Goal: Information Seeking & Learning: Learn about a topic

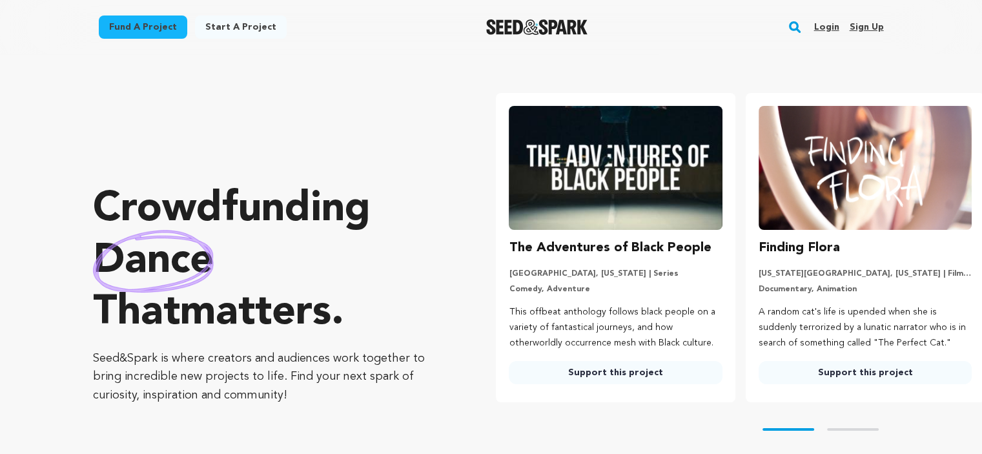
drag, startPoint x: 867, startPoint y: 252, endPoint x: 672, endPoint y: 229, distance: 196.4
click at [672, 229] on ul "The Adventures of Black People Atlanta, Georgia | Series Comedy, Adventure This…" at bounding box center [739, 247] width 486 height 309
click at [703, 366] on link "Support this project" at bounding box center [615, 372] width 213 height 23
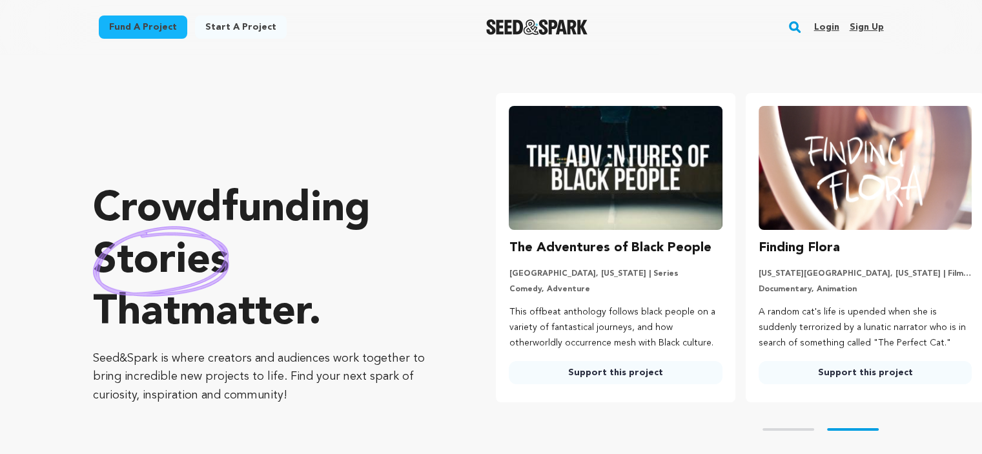
scroll to position [0, 157]
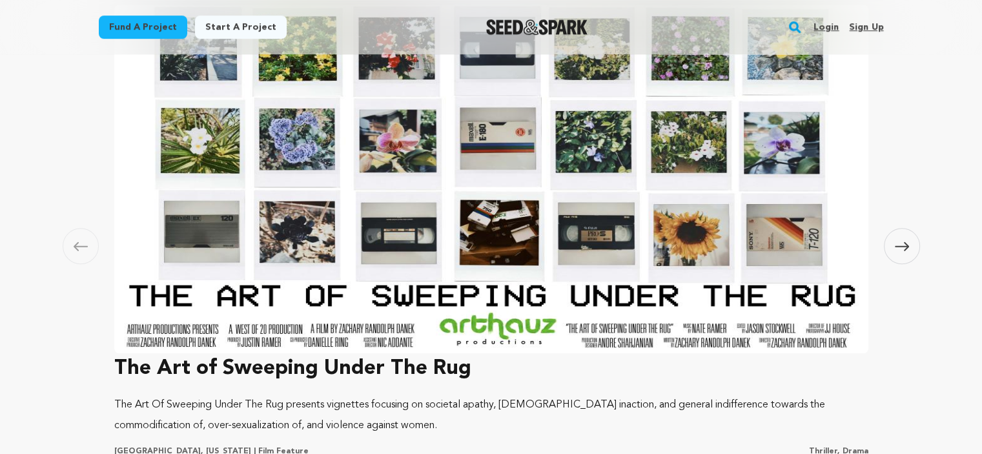
scroll to position [904, 0]
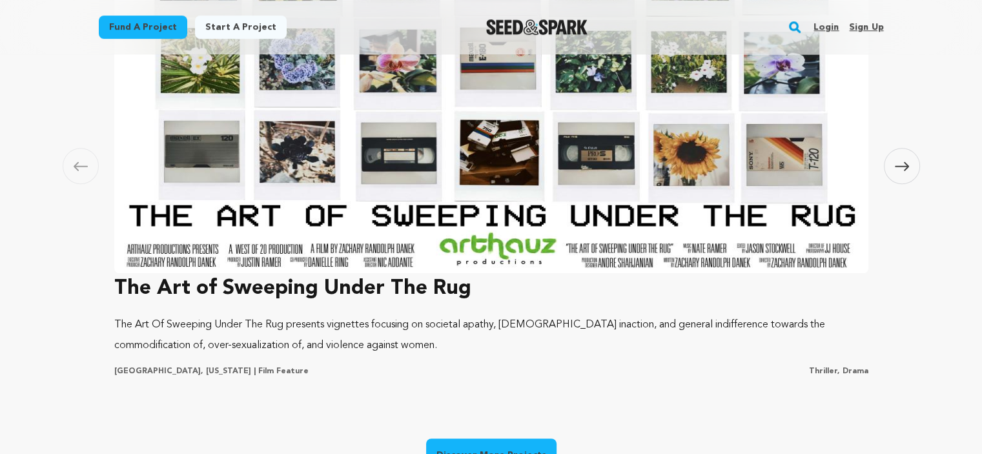
drag, startPoint x: 335, startPoint y: 260, endPoint x: 328, endPoint y: 281, distance: 22.5
click at [335, 260] on img at bounding box center [491, 98] width 754 height 349
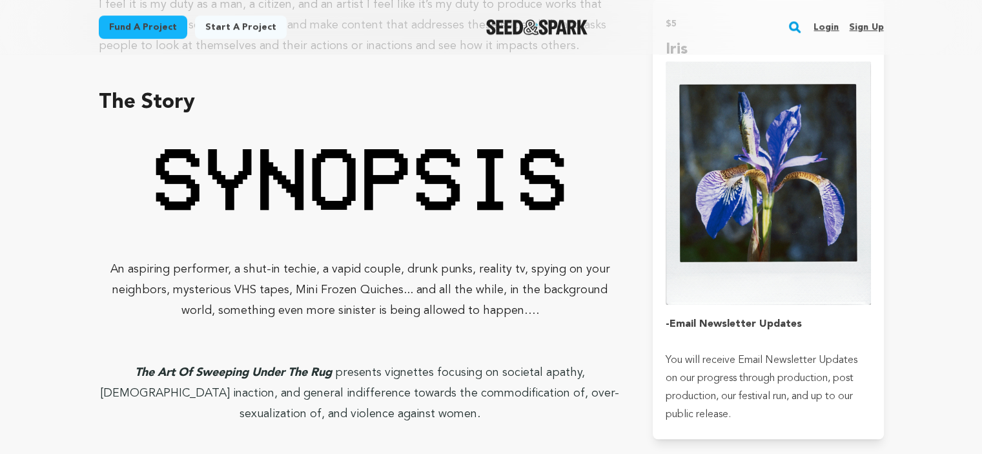
scroll to position [840, 0]
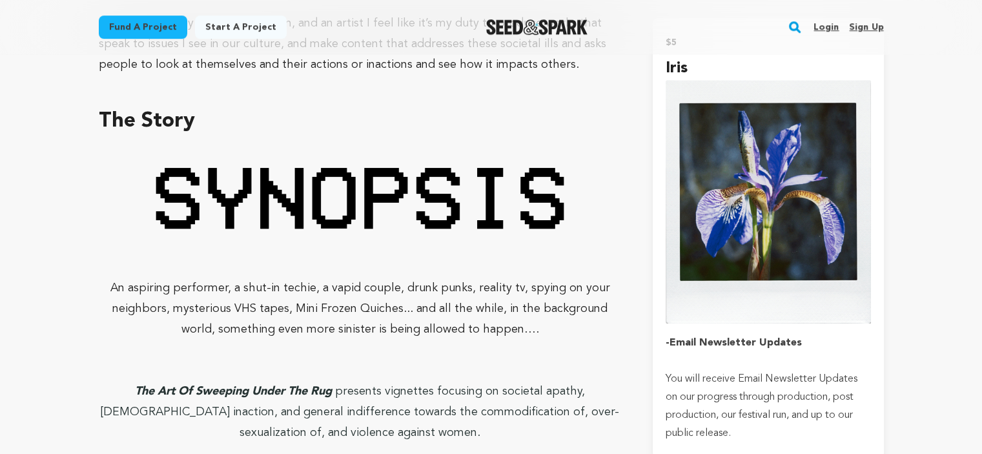
click at [596, 233] on p at bounding box center [361, 199] width 524 height 115
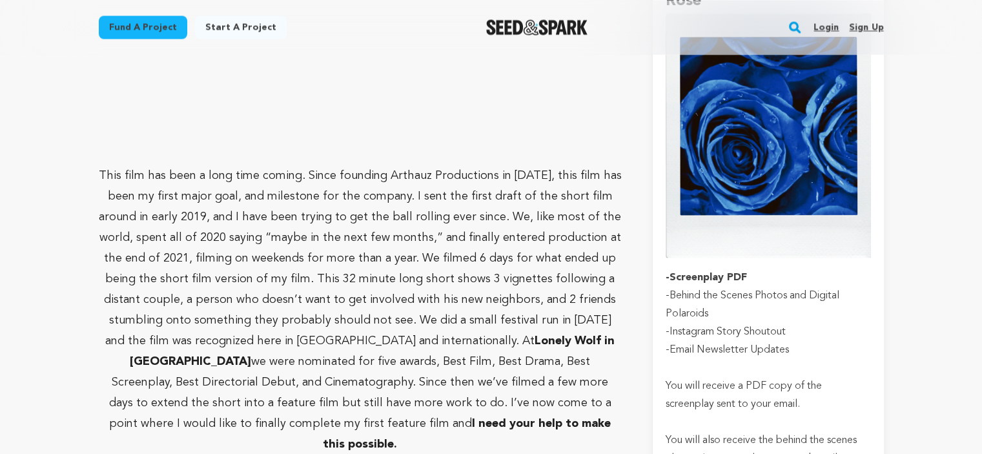
scroll to position [2325, 0]
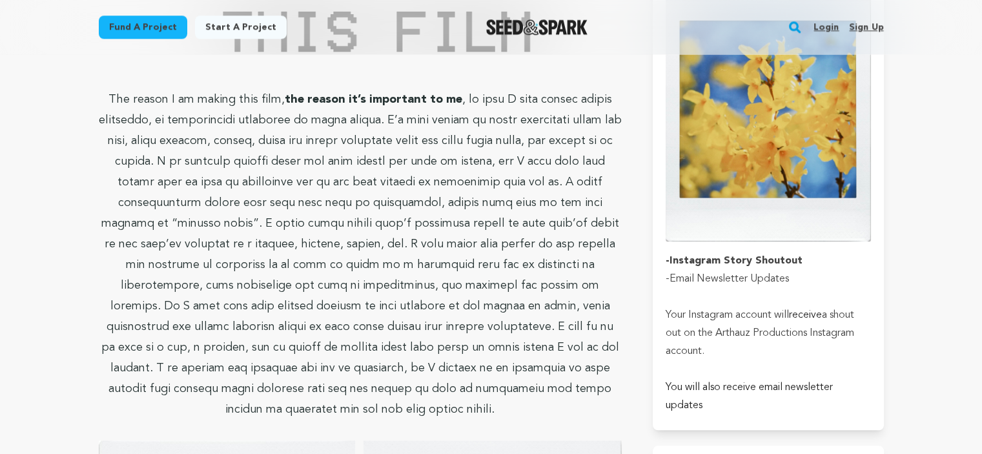
scroll to position [1486, 0]
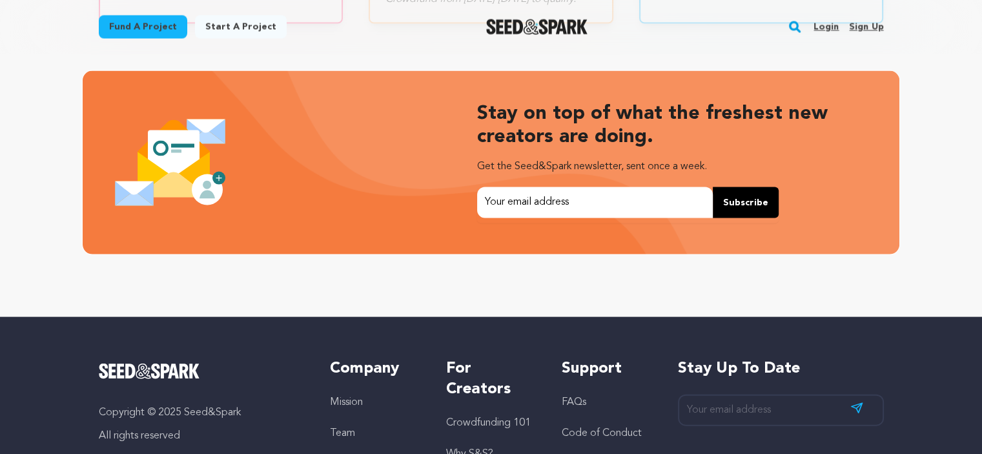
scroll to position [0, 259]
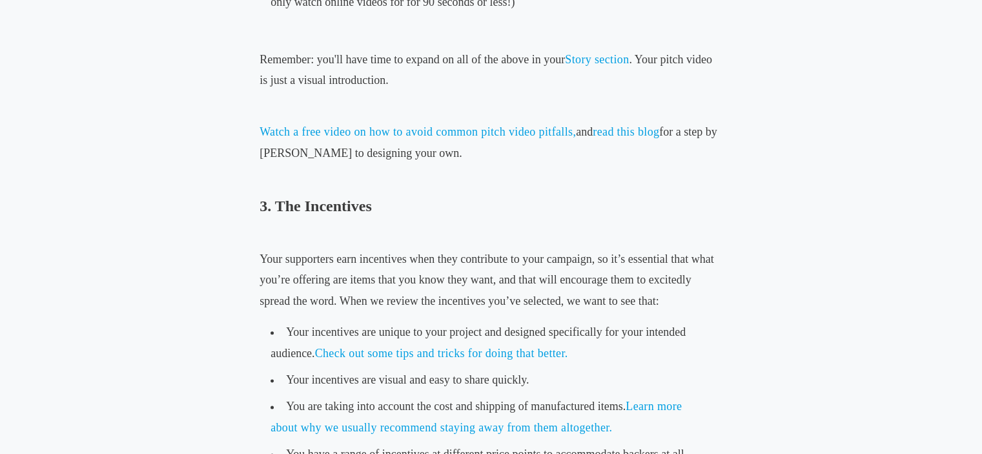
drag, startPoint x: 991, startPoint y: 23, endPoint x: 991, endPoint y: 174, distance: 151.1
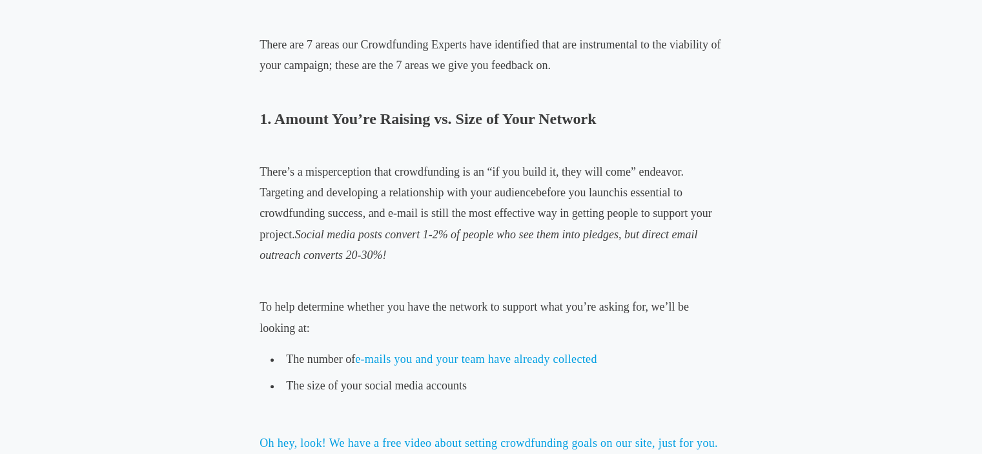
scroll to position [575, 0]
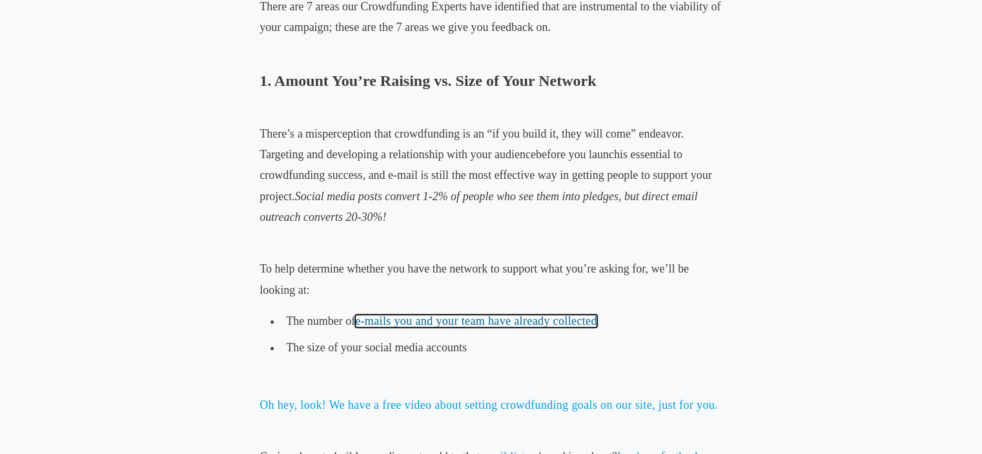
click at [470, 322] on link "e-mails you and your team have already collected" at bounding box center [476, 321] width 242 height 13
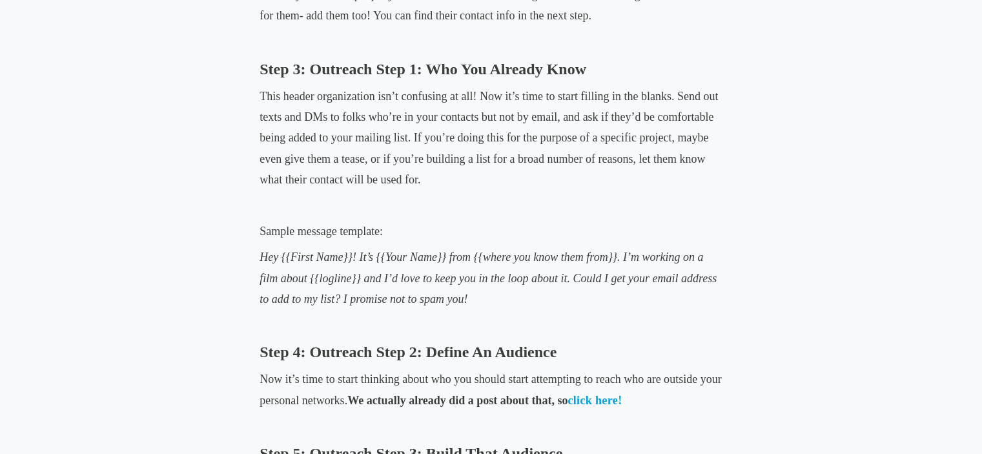
scroll to position [1672, 0]
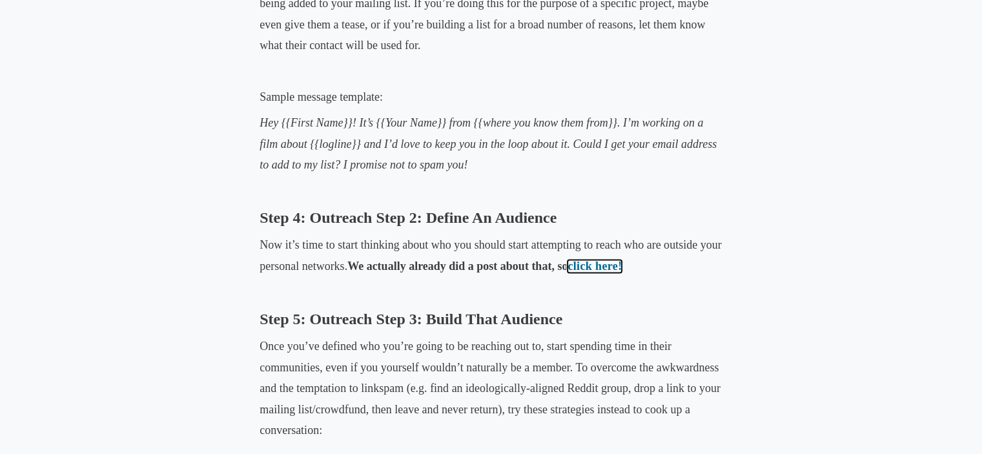
click at [585, 264] on link "click here!" at bounding box center [595, 266] width 54 height 13
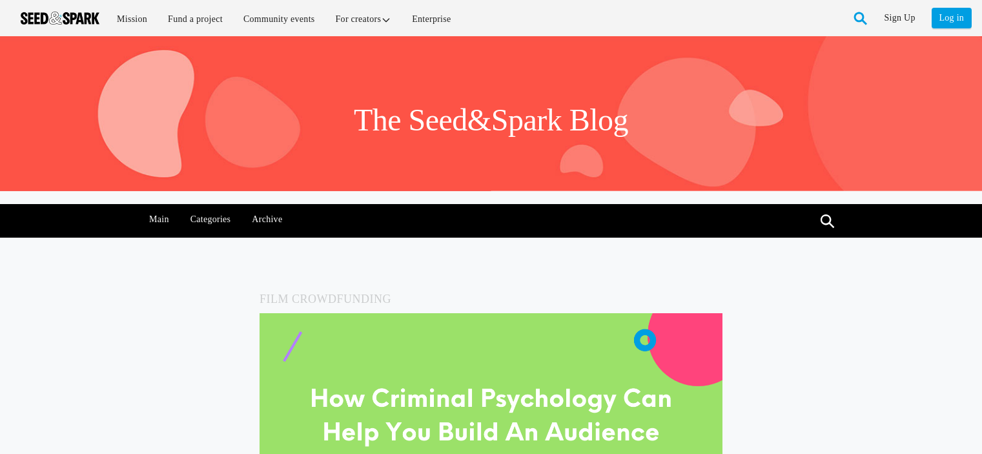
scroll to position [129, 0]
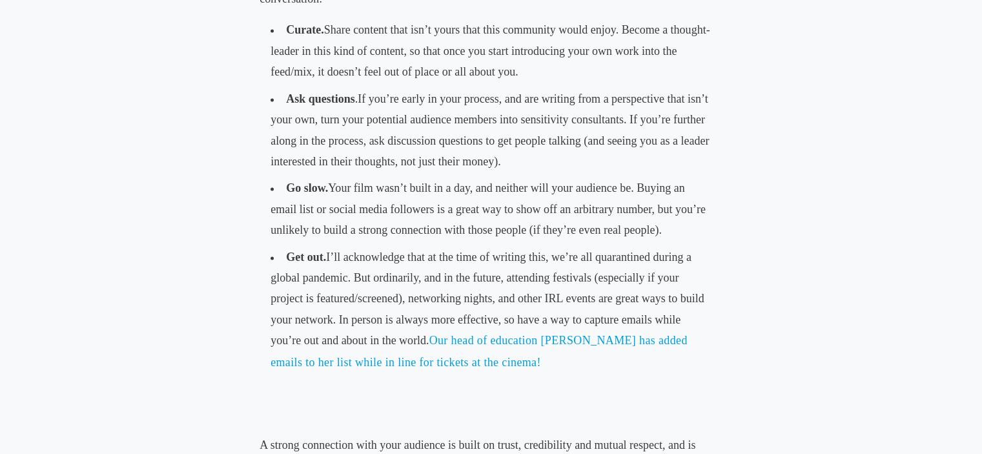
scroll to position [2111, 0]
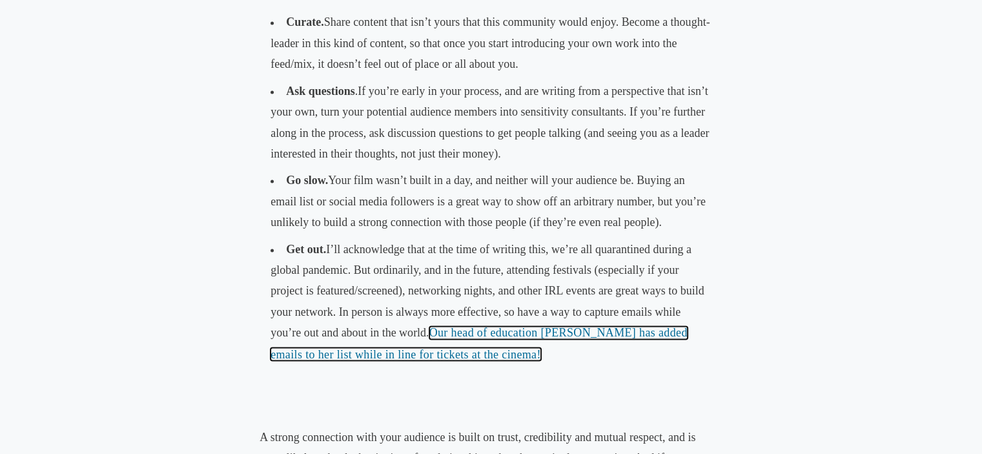
click at [478, 333] on span "Our head of education [PERSON_NAME] has added emails to her list while in line …" at bounding box center [479, 343] width 417 height 34
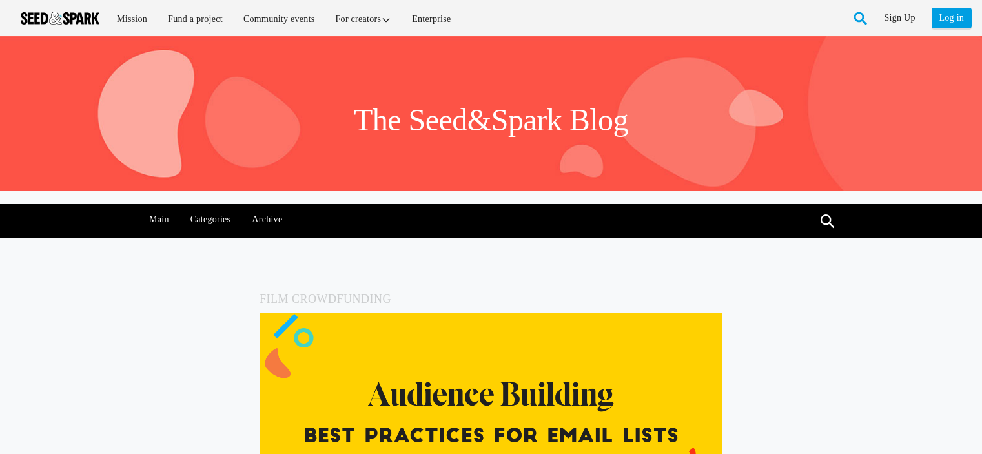
scroll to position [2111, 0]
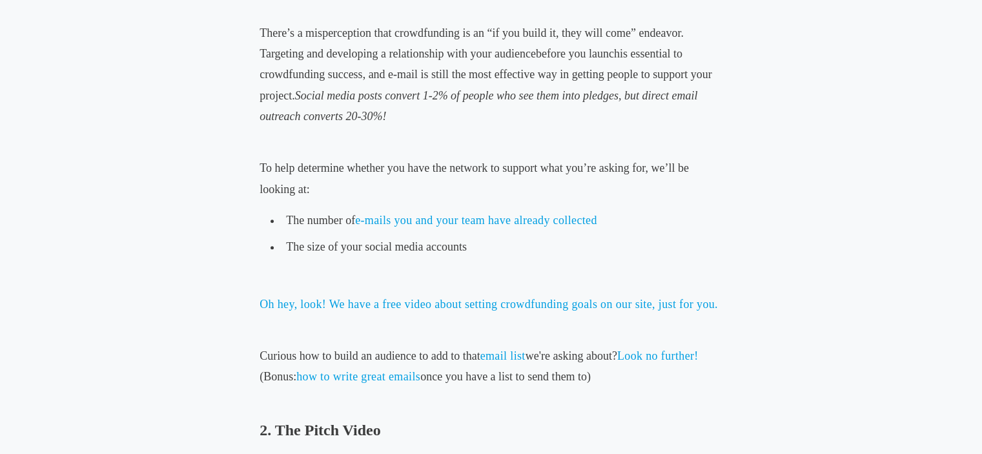
scroll to position [678, 0]
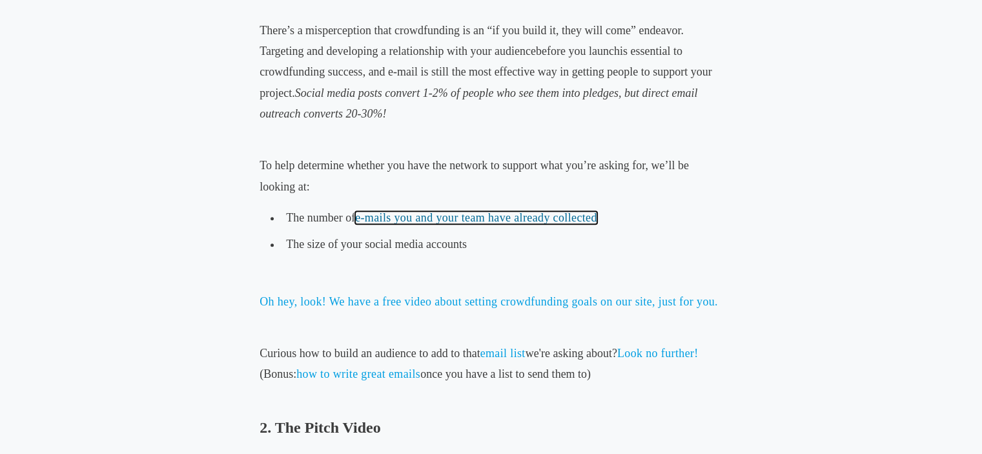
click at [432, 219] on link "e-mails you and your team have already collected" at bounding box center [476, 217] width 242 height 13
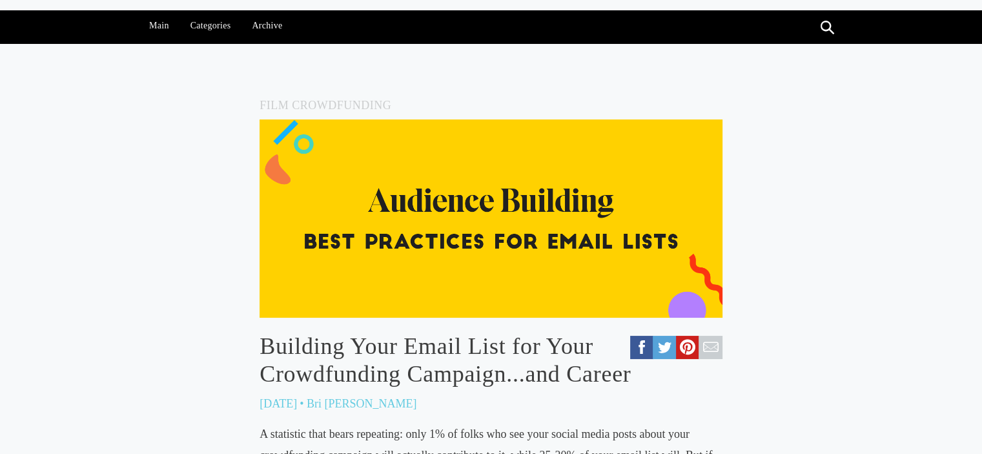
scroll to position [323, 0]
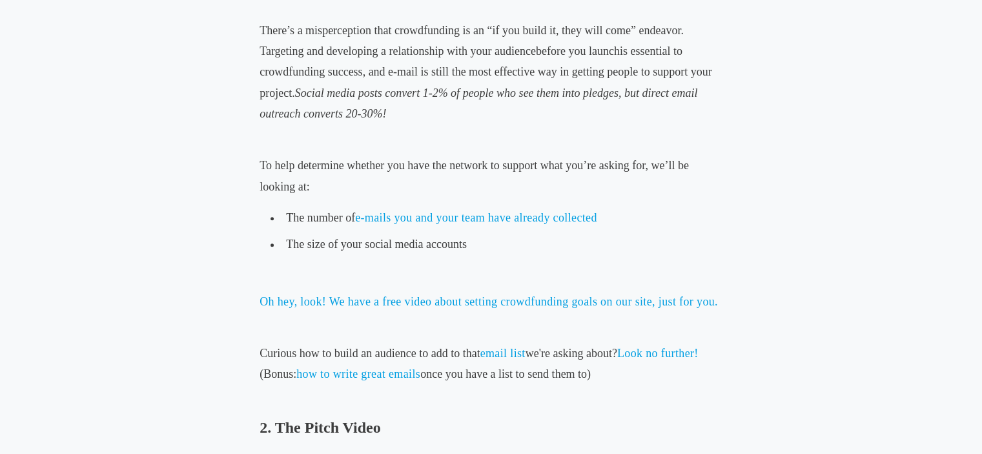
scroll to position [678, 0]
click at [431, 220] on link "e-mails you and your team have already collected" at bounding box center [476, 217] width 242 height 13
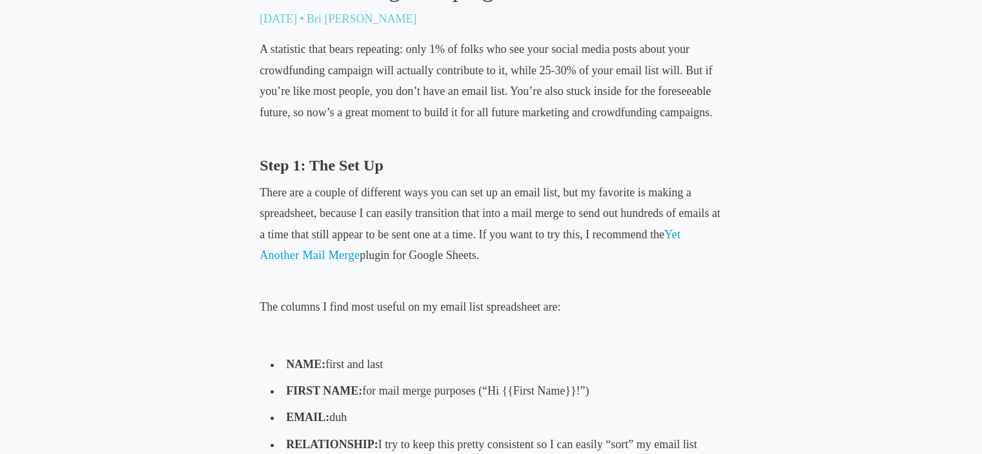
scroll to position [581, 0]
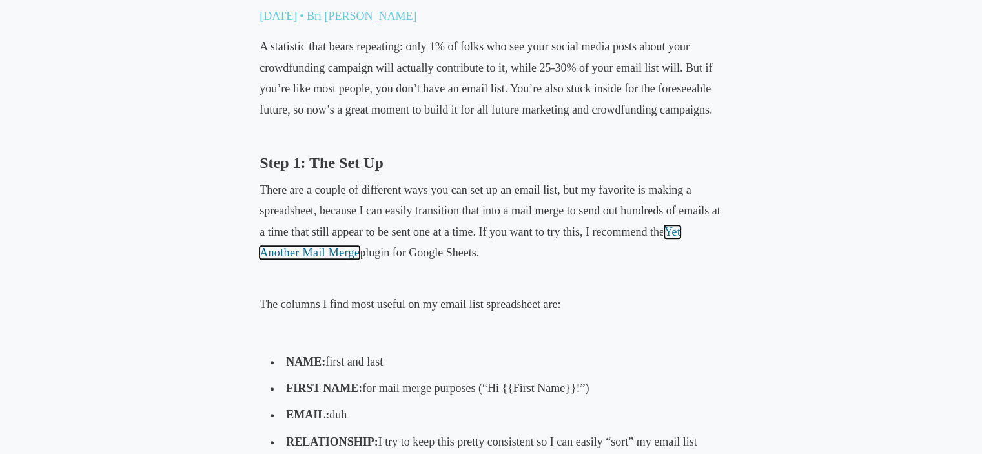
click at [296, 251] on span "Yet Another Mail Merge" at bounding box center [470, 242] width 421 height 34
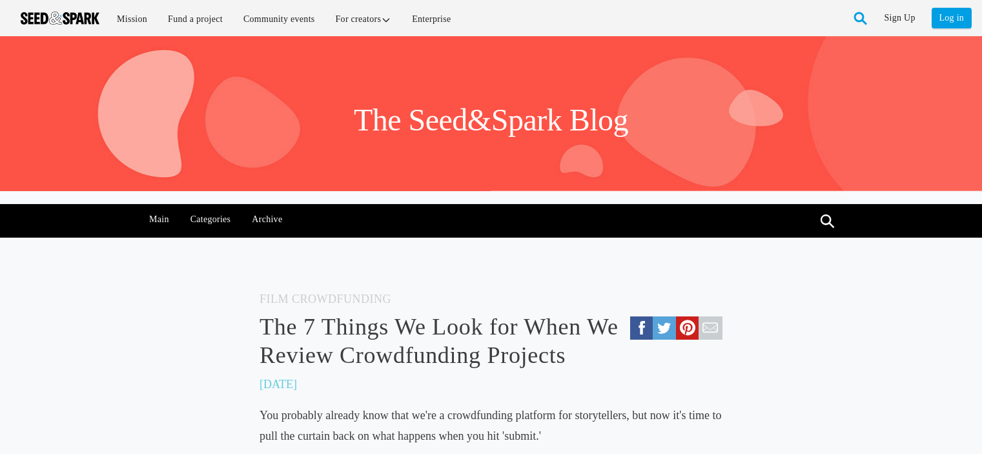
scroll to position [743, 0]
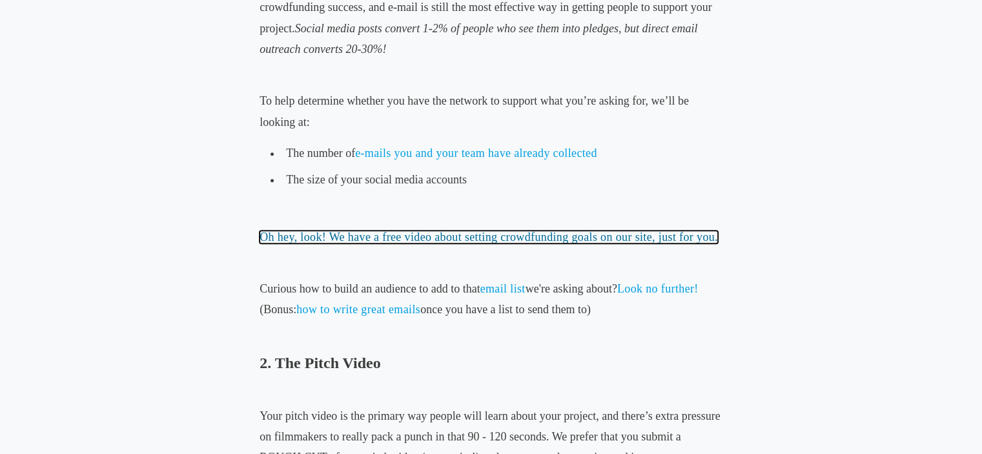
click at [544, 241] on link "Oh hey, look! We have a free video about setting crowdfunding goals on our site…" at bounding box center [489, 237] width 459 height 13
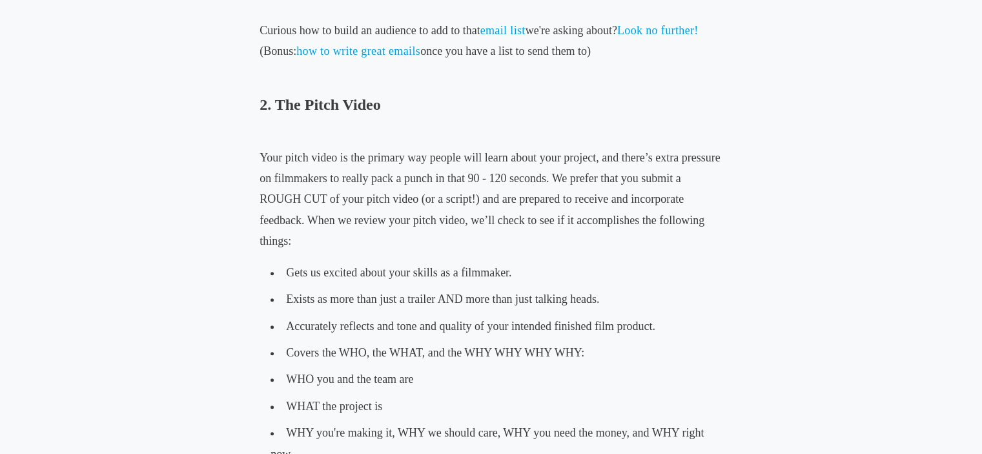
scroll to position [1398, 0]
